Goal: Check status: Check status

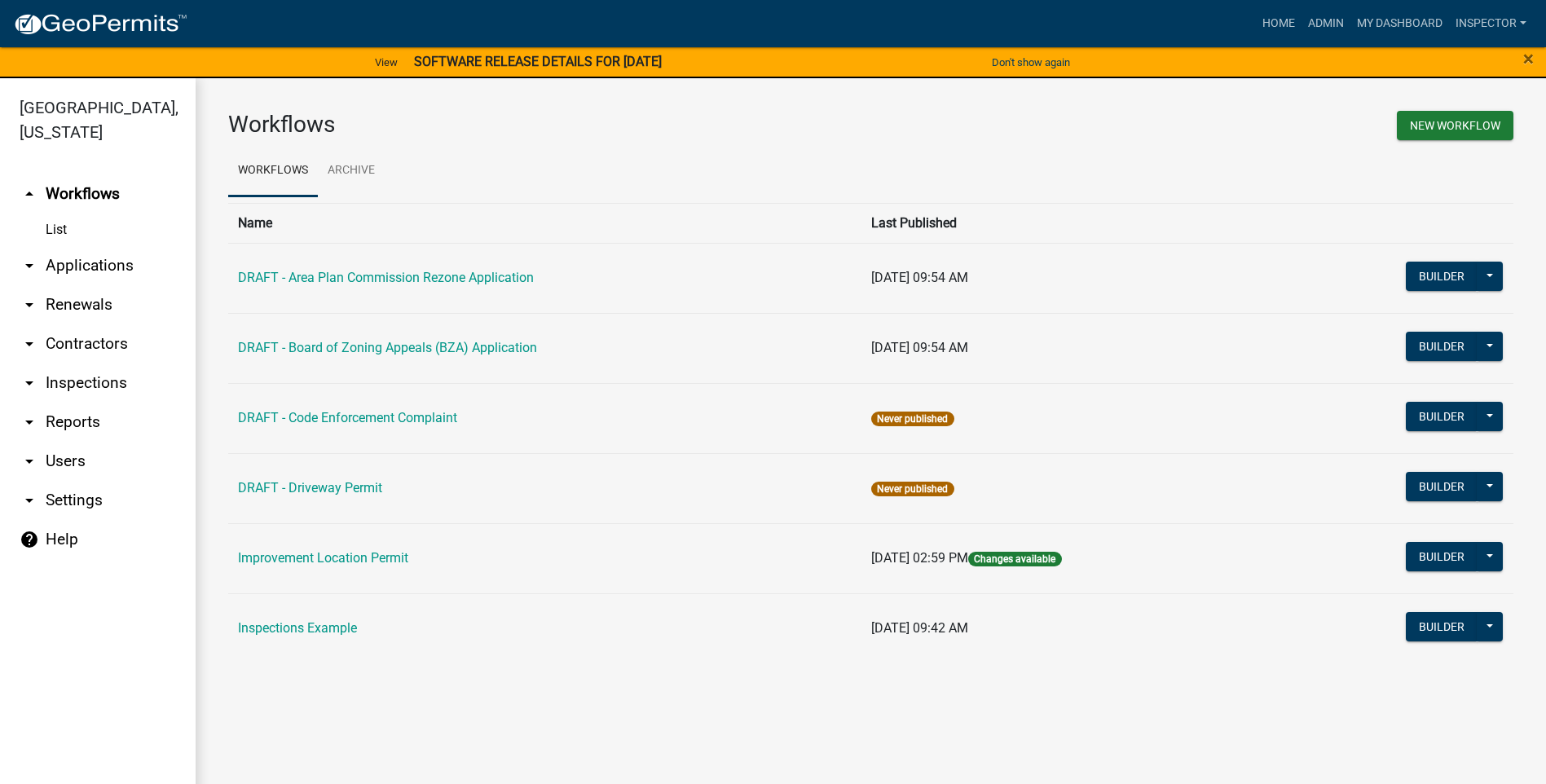
click at [97, 267] on link "arrow_drop_down Applications" at bounding box center [98, 265] width 196 height 39
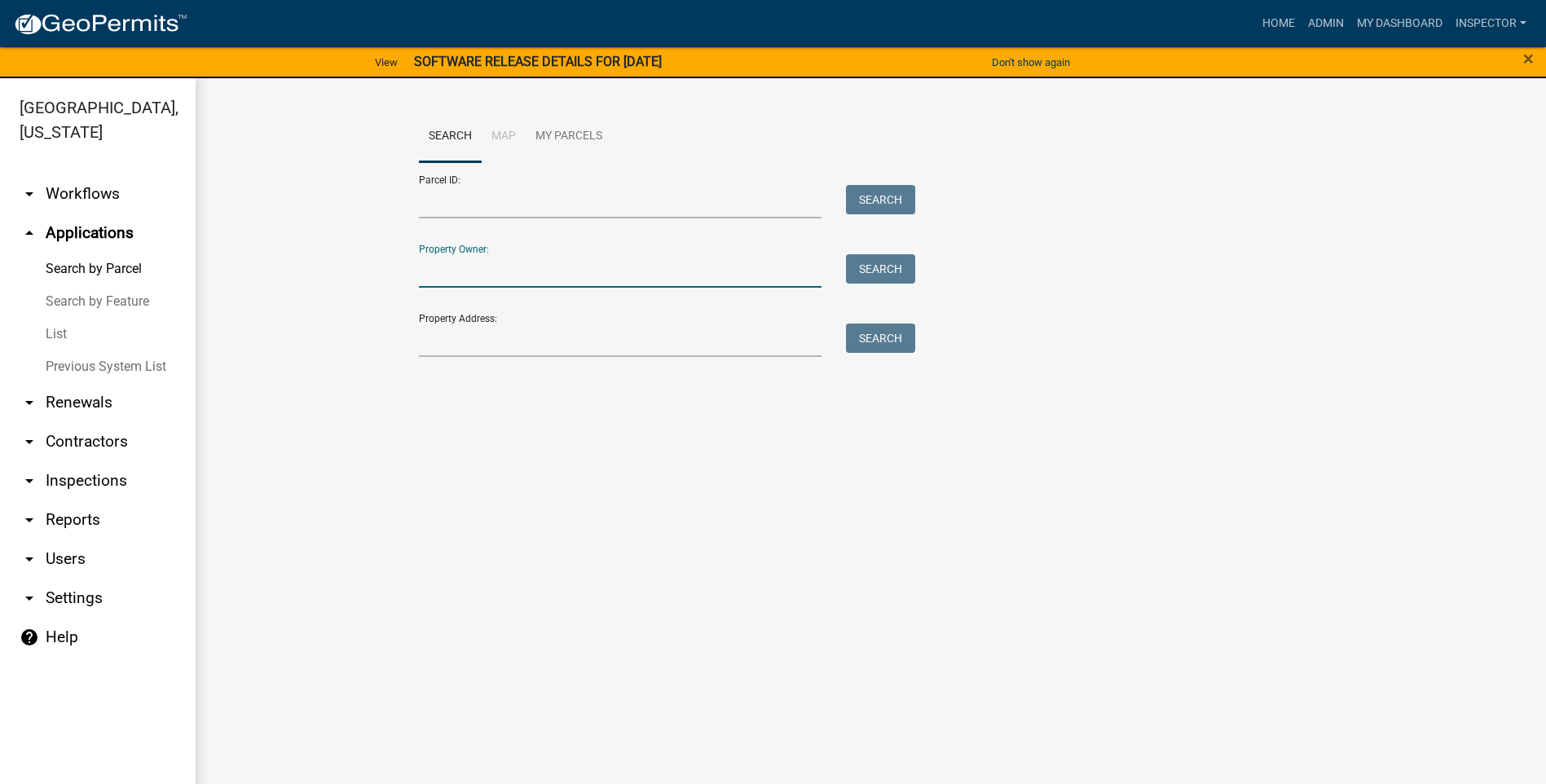
click at [535, 254] on input "Property Owner:" at bounding box center [621, 271] width 403 height 34
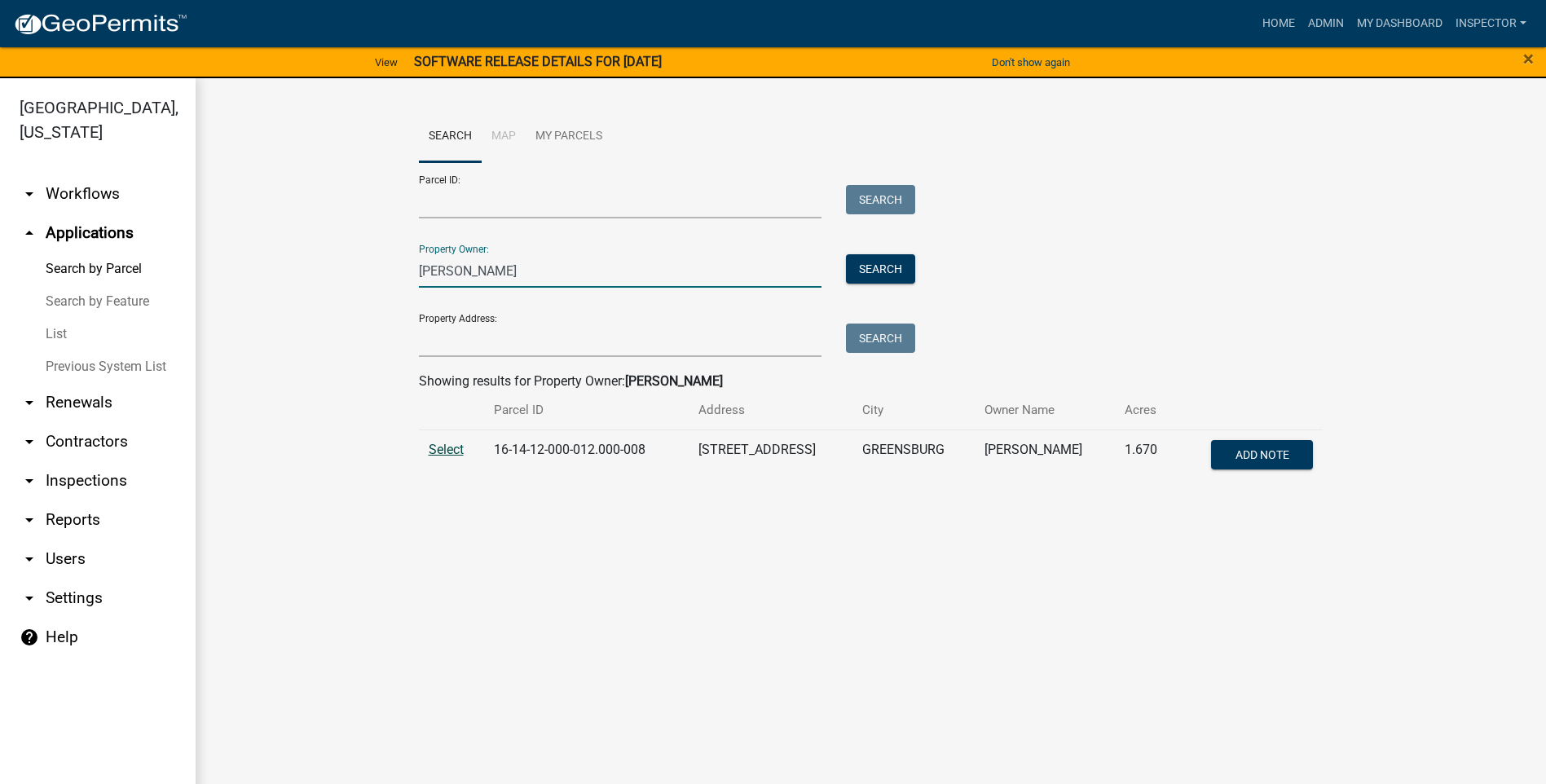
type input "[PERSON_NAME]"
click at [448, 450] on span "Select" at bounding box center [446, 449] width 35 height 16
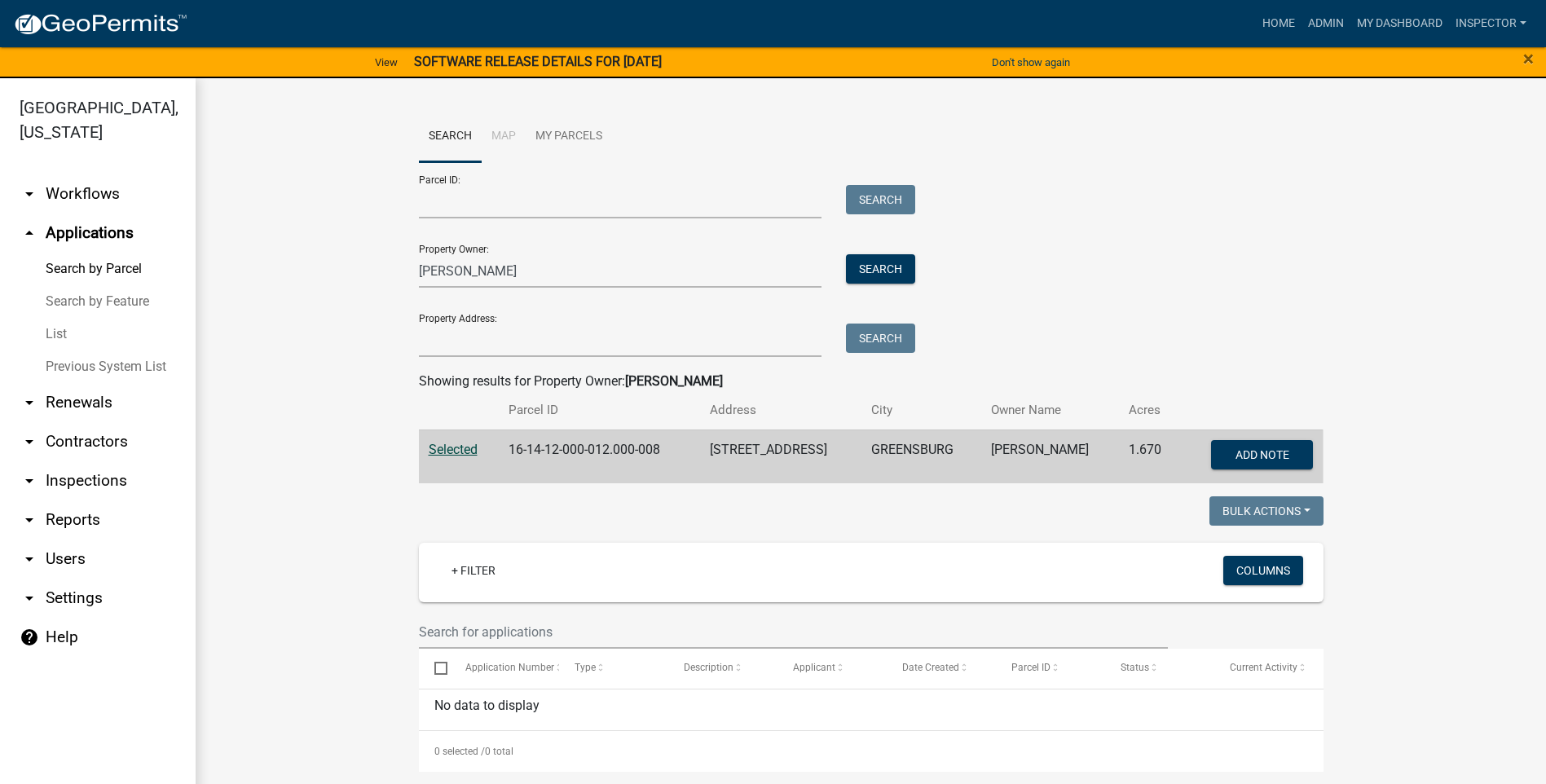
click at [445, 451] on span "Selected" at bounding box center [453, 449] width 48 height 16
click at [60, 331] on link "List" at bounding box center [98, 334] width 196 height 33
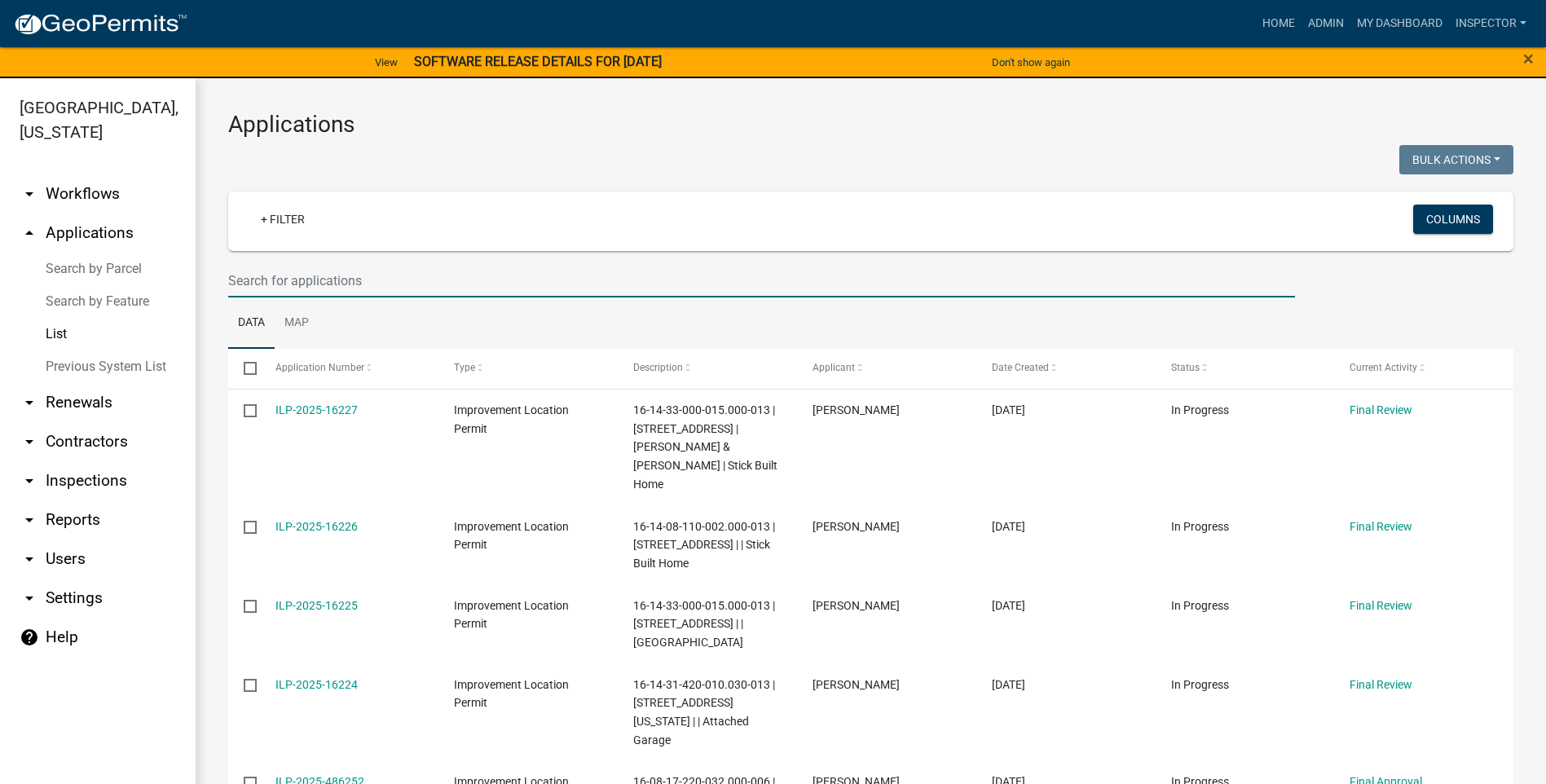
click at [391, 279] on input "text" at bounding box center [762, 280] width 1066 height 34
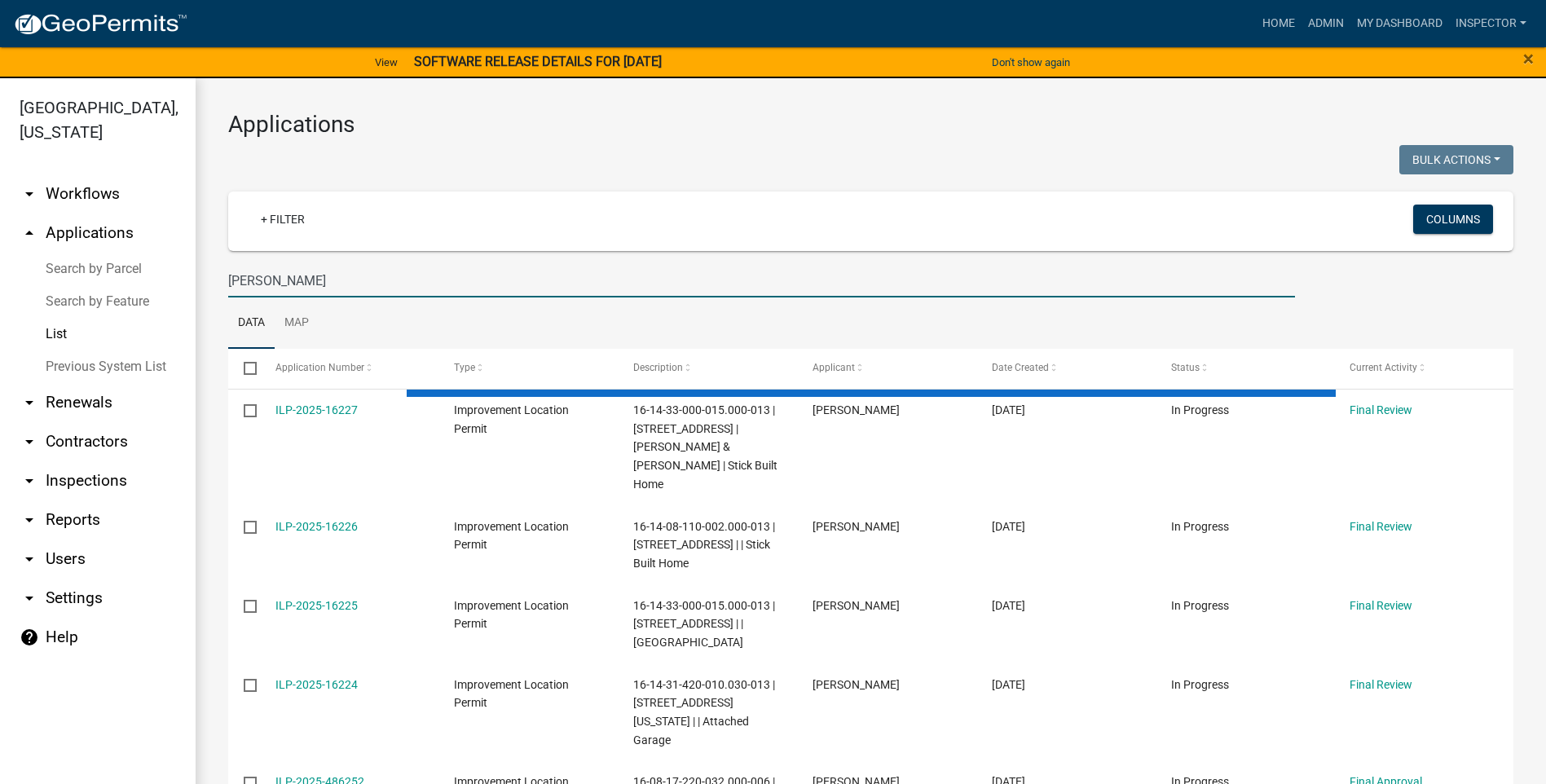
type input "[PERSON_NAME]"
